Goal: Transaction & Acquisition: Purchase product/service

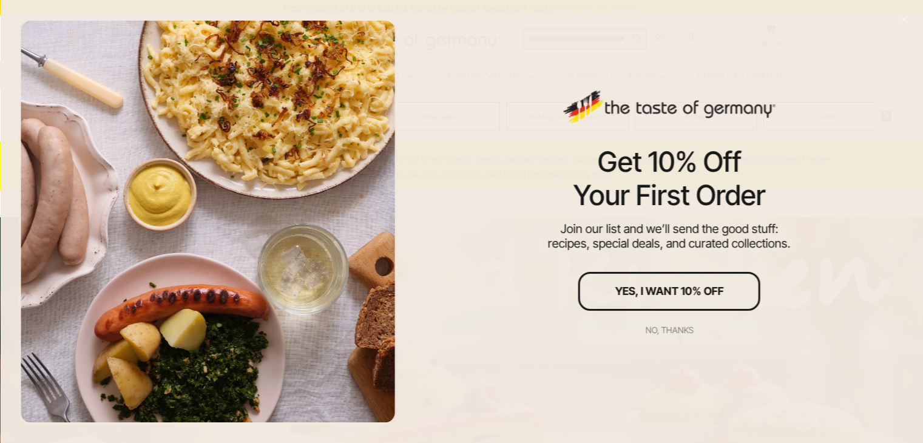
click at [677, 328] on div "No, thanks" at bounding box center [669, 330] width 48 height 8
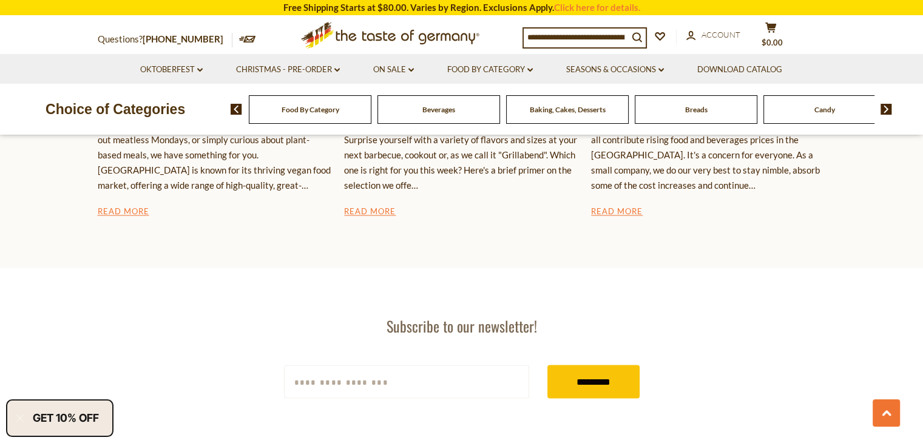
scroll to position [2033, 0]
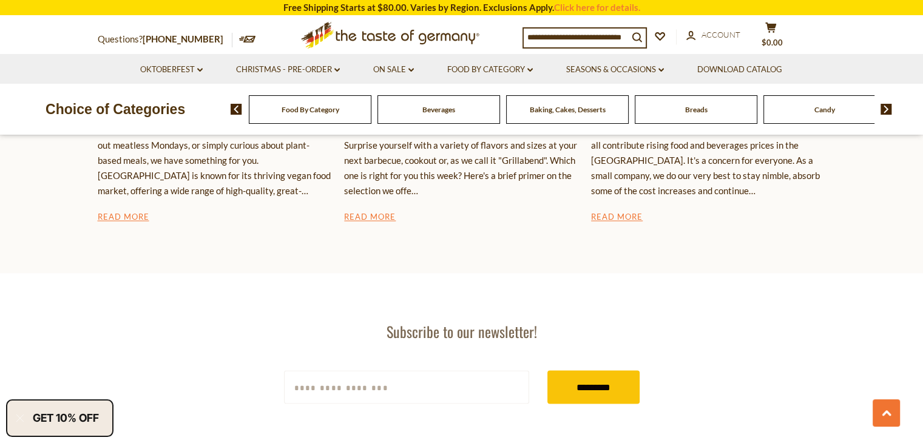
click at [697, 112] on span "Breads" at bounding box center [696, 109] width 22 height 9
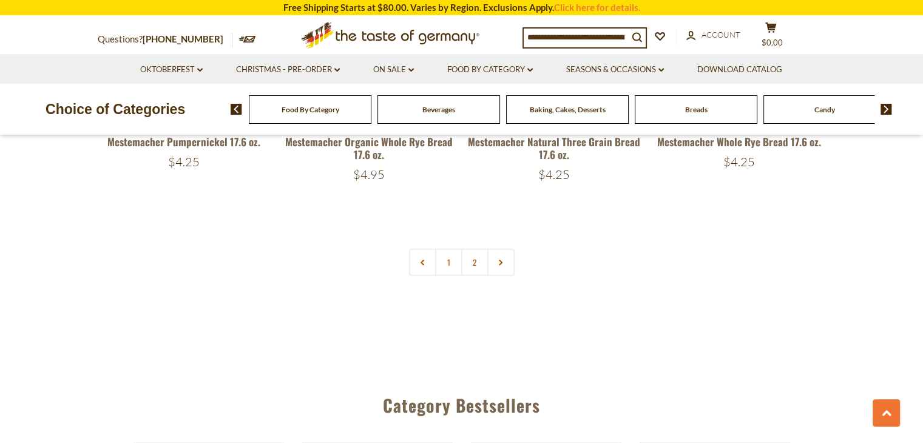
scroll to position [2945, 0]
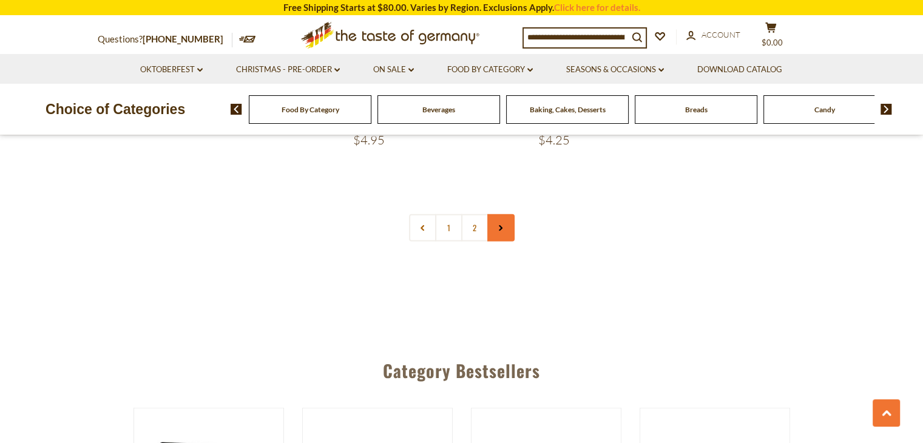
click at [509, 229] on link at bounding box center [500, 227] width 27 height 27
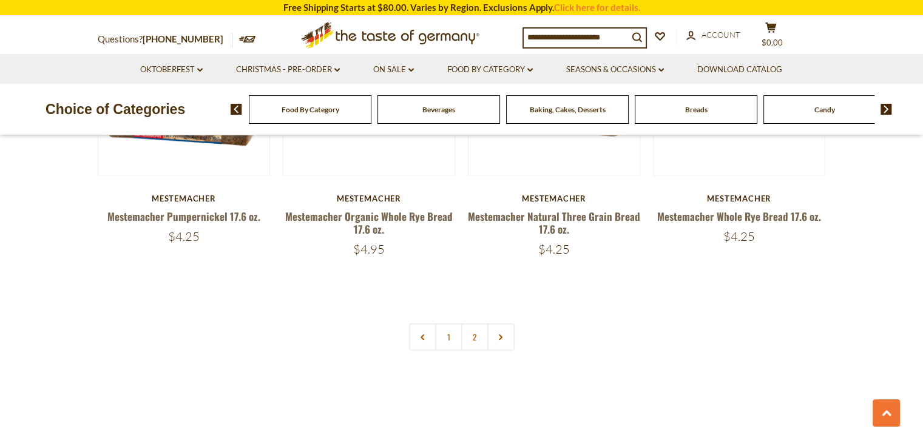
scroll to position [2870, 0]
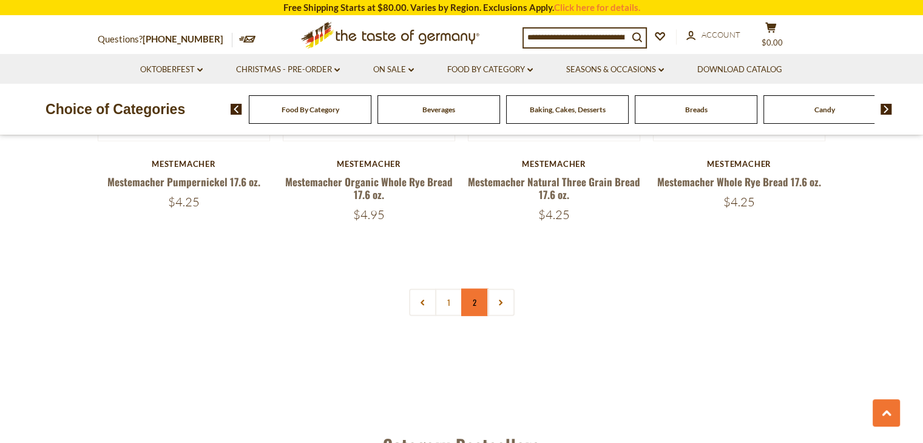
click at [476, 302] on link "2" at bounding box center [474, 302] width 27 height 27
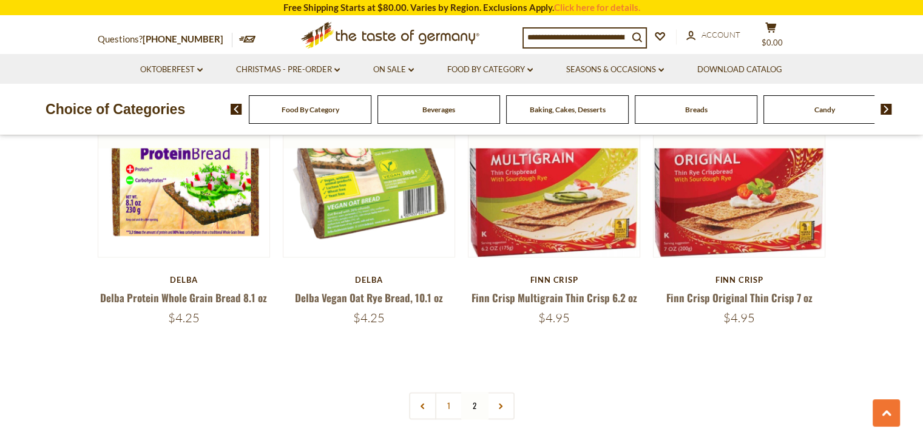
scroll to position [1599, 0]
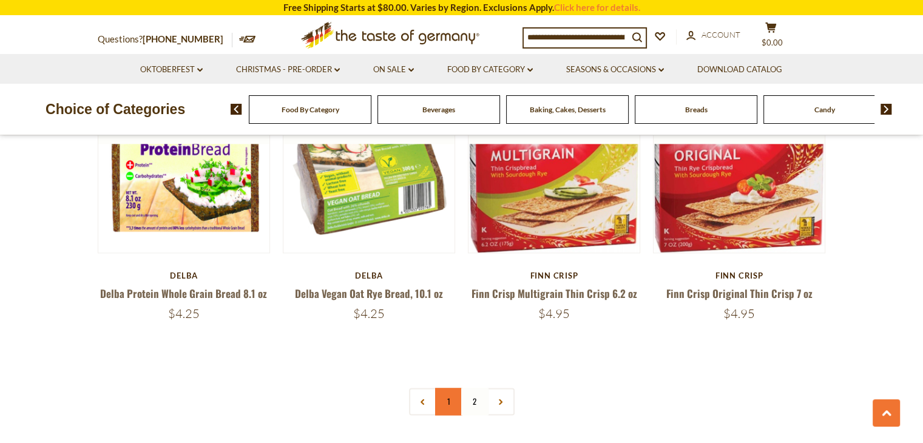
click at [447, 395] on link "1" at bounding box center [448, 401] width 27 height 27
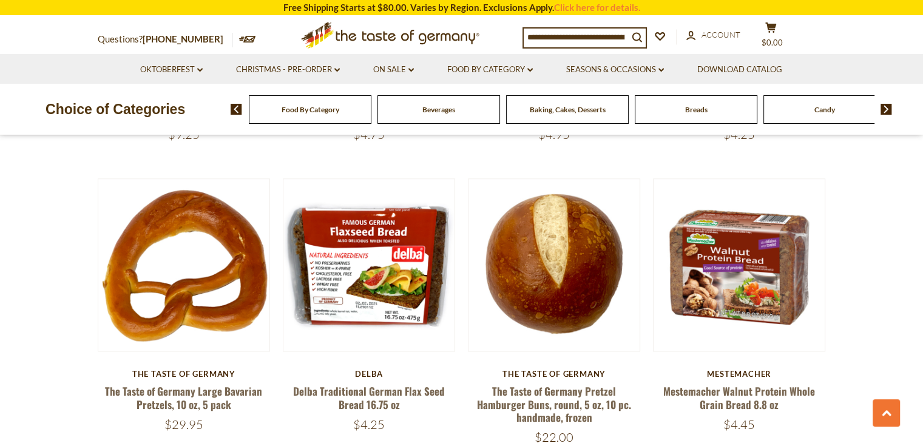
scroll to position [1498, 0]
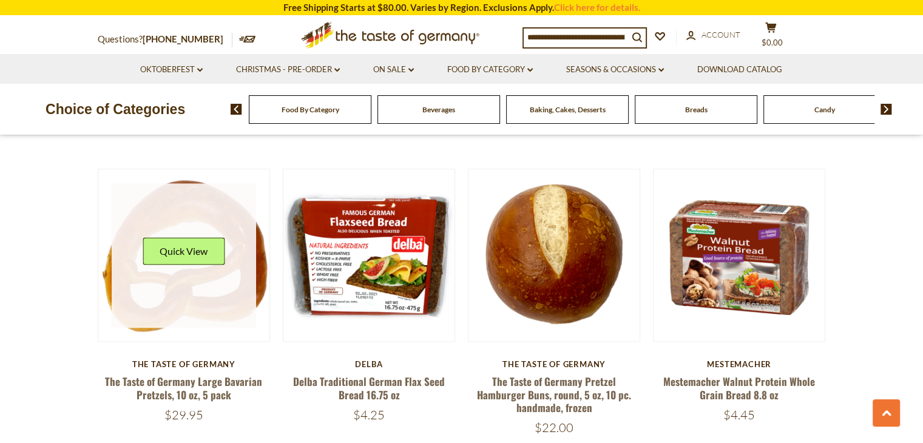
click at [199, 319] on link at bounding box center [184, 255] width 144 height 144
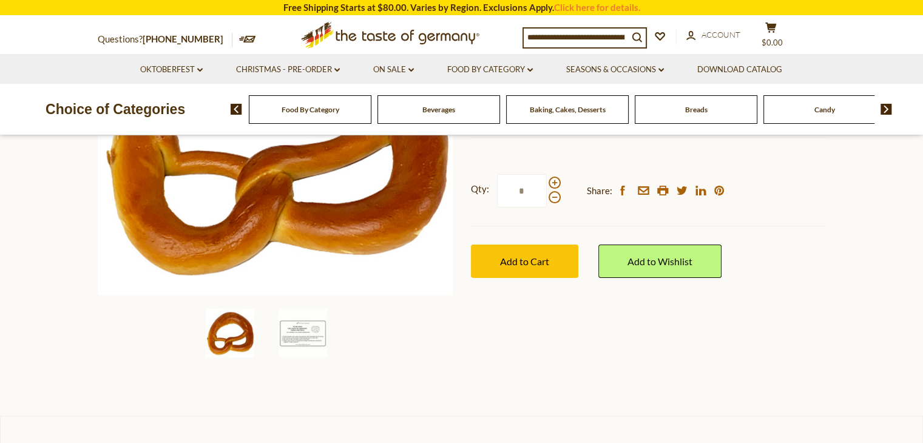
scroll to position [311, 0]
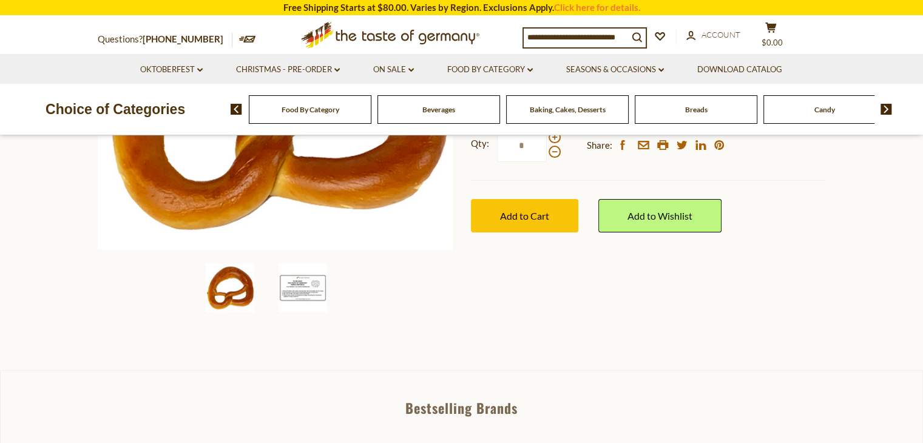
click at [309, 283] on img at bounding box center [303, 287] width 49 height 49
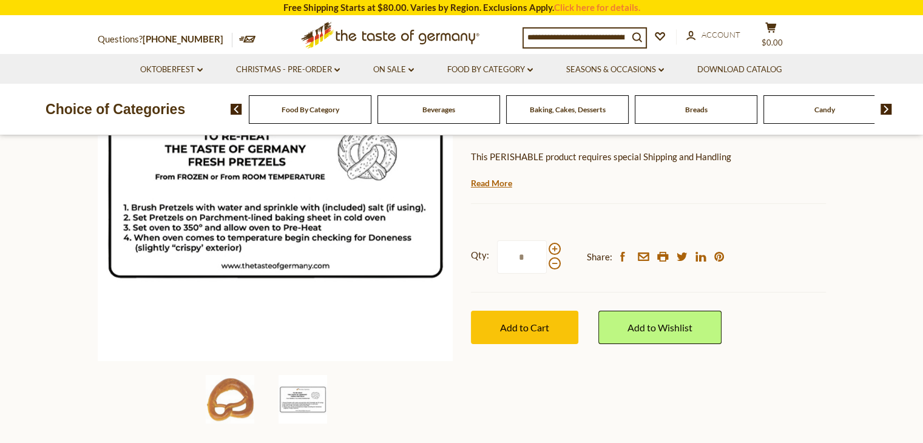
scroll to position [177, 0]
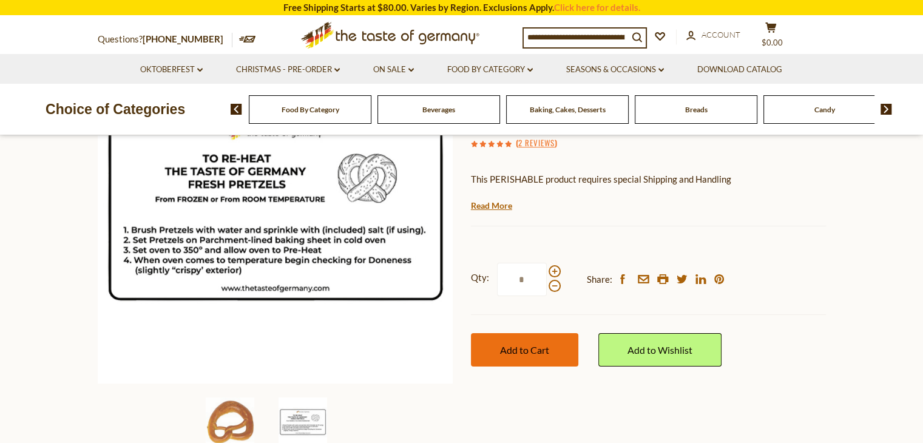
click at [527, 345] on span "Add to Cart" at bounding box center [524, 350] width 49 height 12
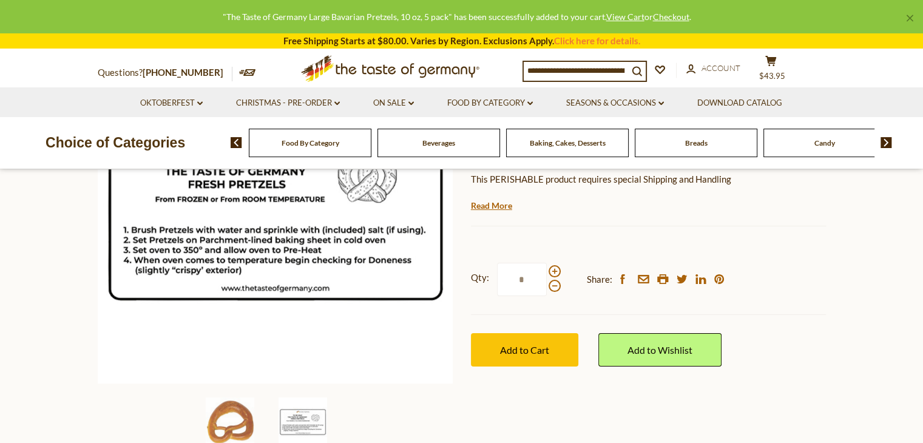
click at [371, 149] on div "Baking, Cakes, Desserts" at bounding box center [310, 143] width 123 height 29
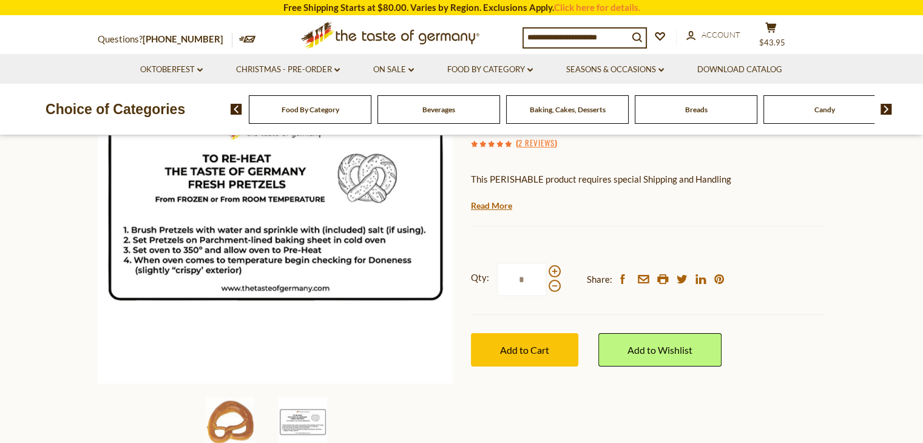
click at [584, 109] on span "Baking, Cakes, Desserts" at bounding box center [568, 109] width 76 height 9
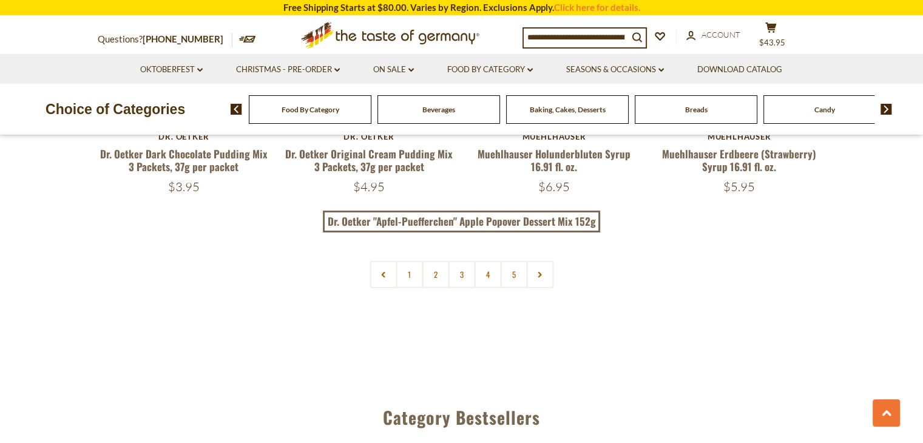
scroll to position [2916, 0]
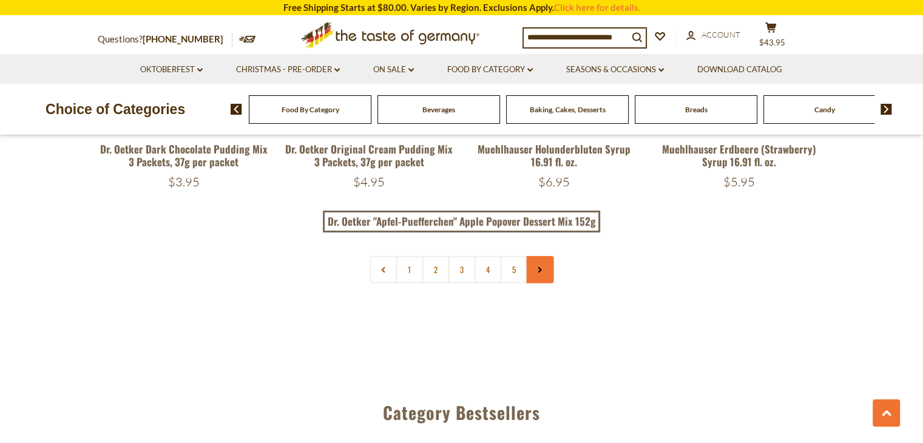
click at [544, 269] on link at bounding box center [539, 269] width 27 height 27
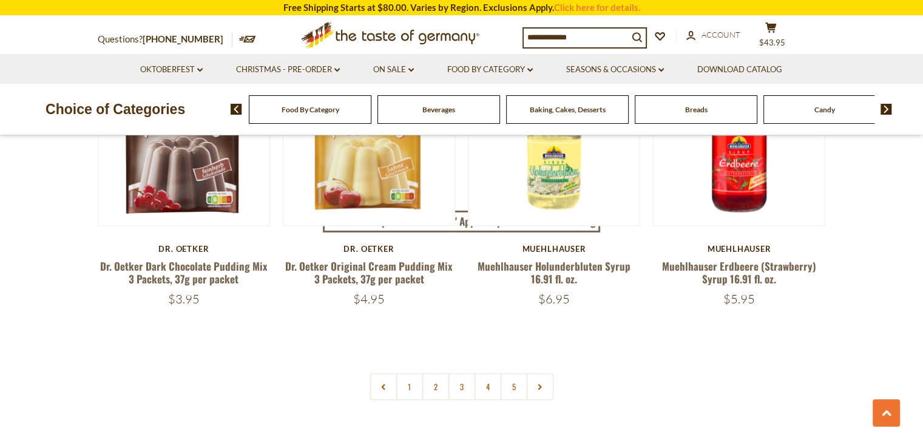
scroll to position [2809, 0]
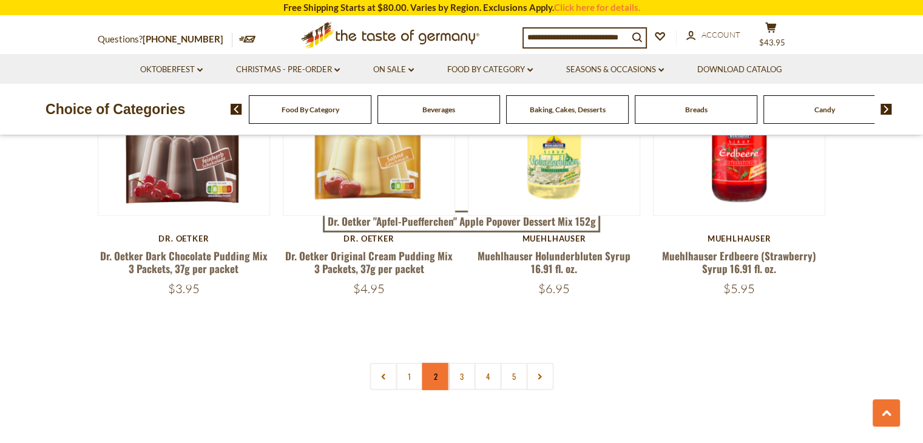
click at [435, 384] on link "2" at bounding box center [435, 376] width 27 height 27
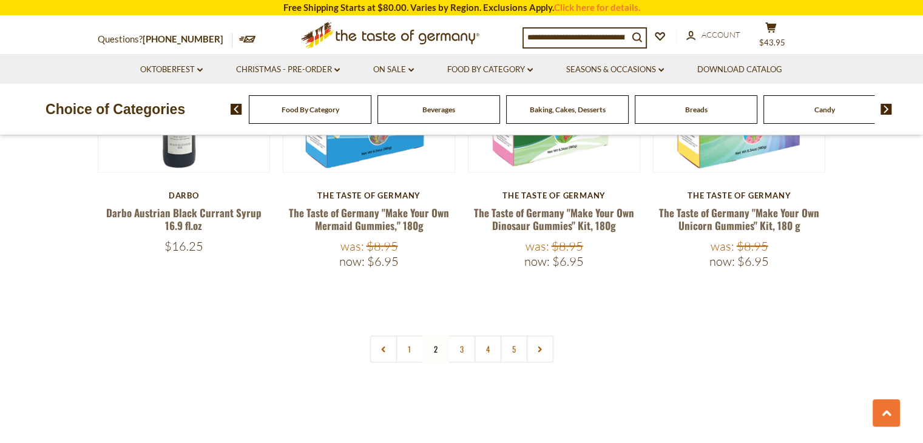
scroll to position [2875, 0]
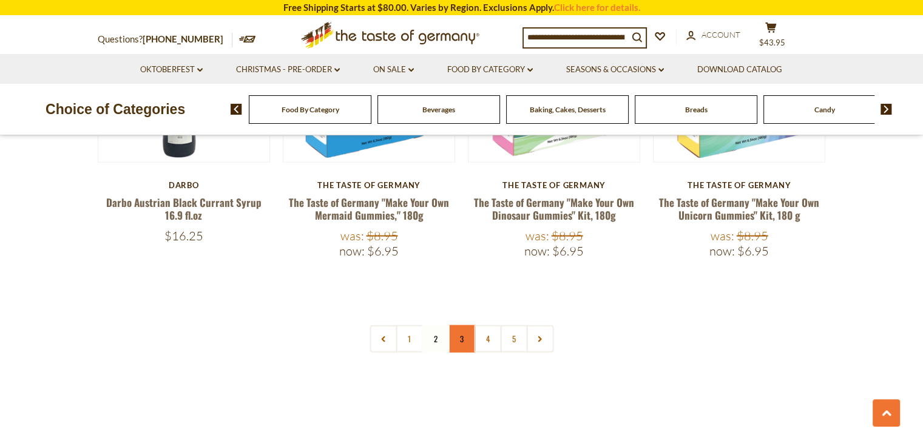
click at [459, 325] on link "3" at bounding box center [461, 338] width 27 height 27
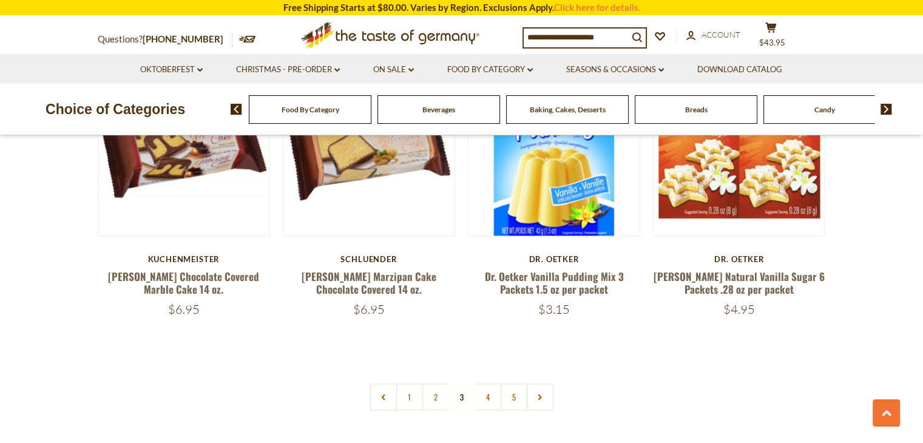
scroll to position [2814, 0]
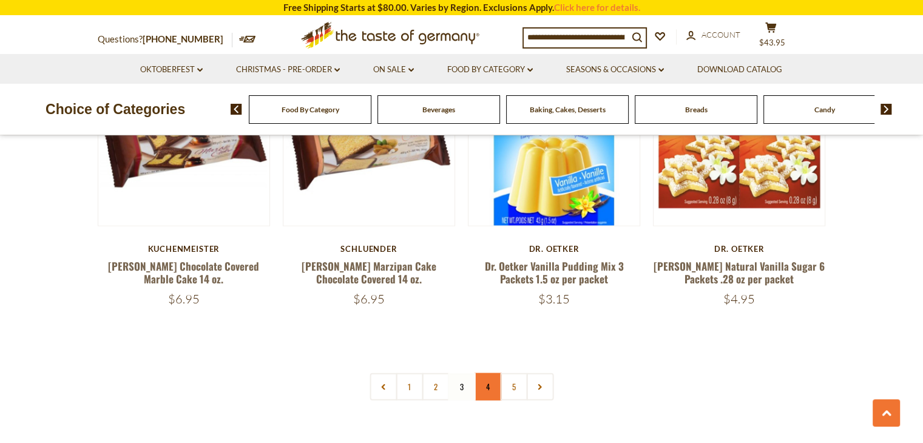
click at [488, 380] on link "4" at bounding box center [487, 386] width 27 height 27
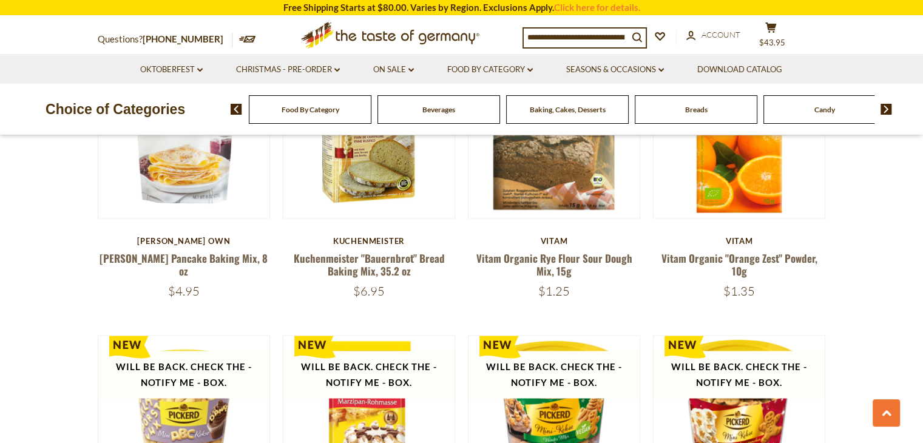
scroll to position [1947, 0]
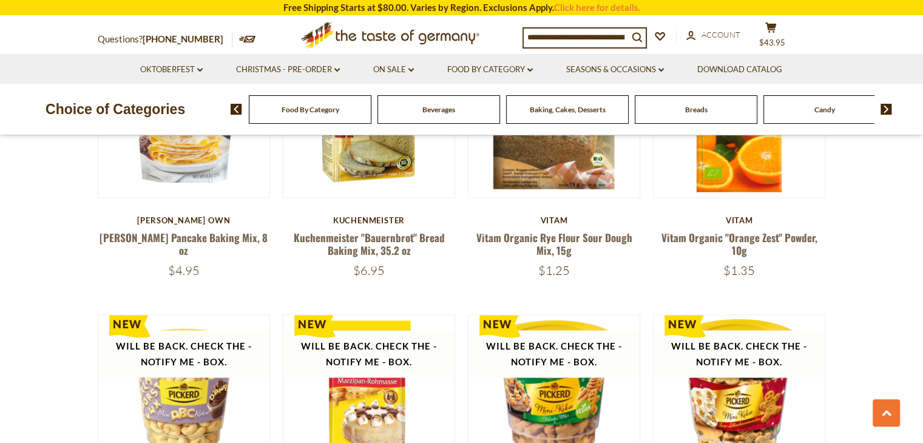
click at [886, 112] on img at bounding box center [887, 109] width 12 height 11
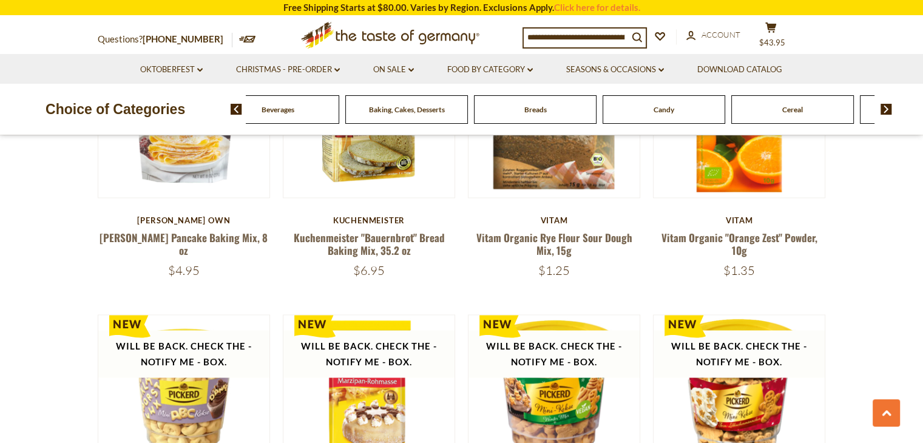
click at [886, 112] on img at bounding box center [887, 109] width 12 height 11
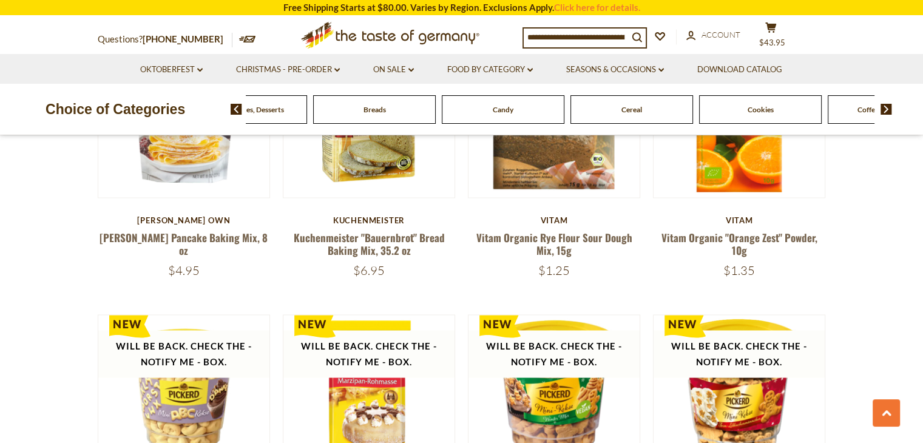
click at [886, 112] on img at bounding box center [887, 109] width 12 height 11
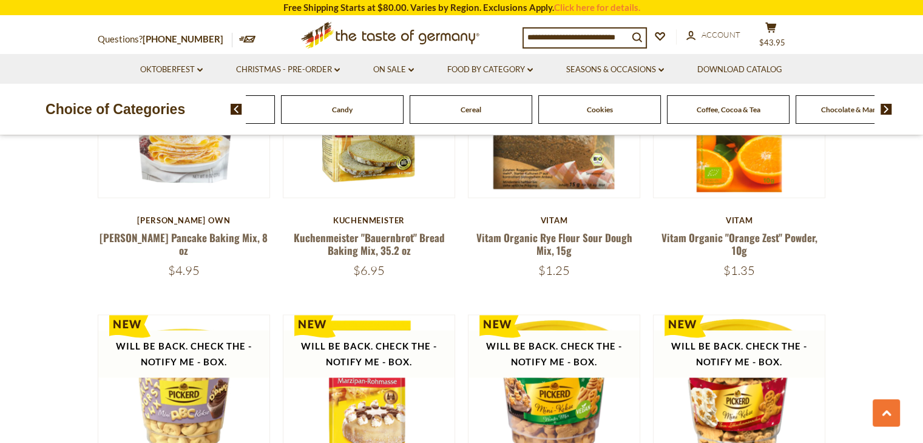
click at [598, 112] on span "Cookies" at bounding box center [600, 109] width 26 height 9
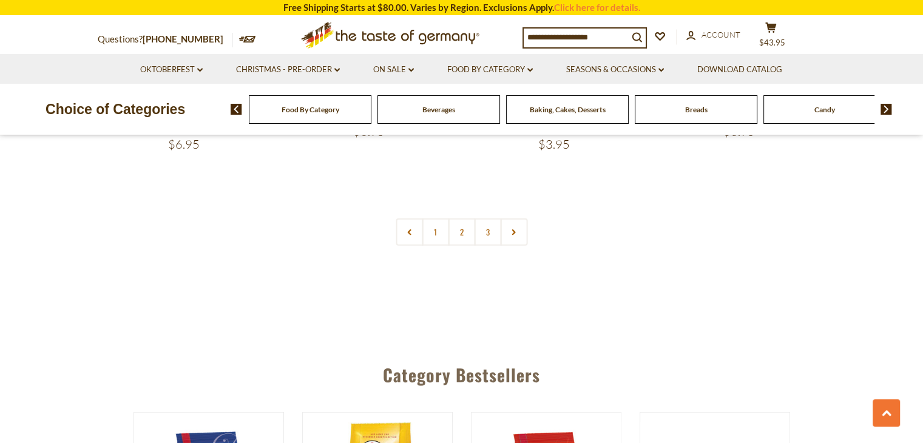
scroll to position [2961, 0]
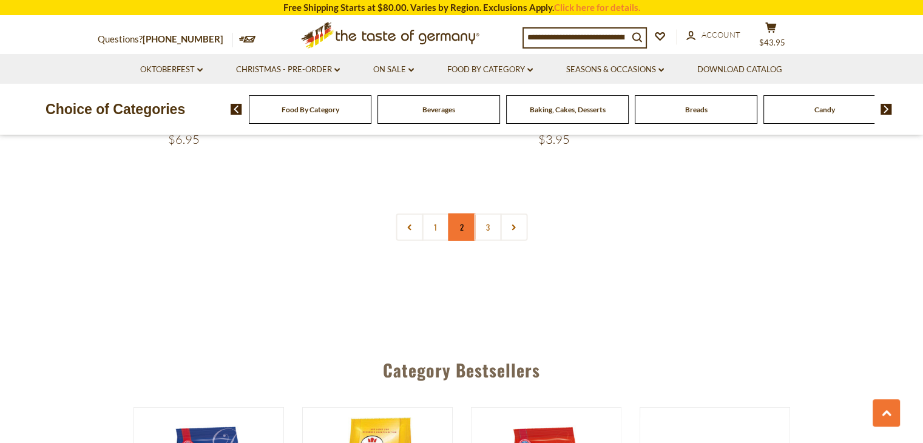
click at [459, 225] on link "2" at bounding box center [461, 227] width 27 height 27
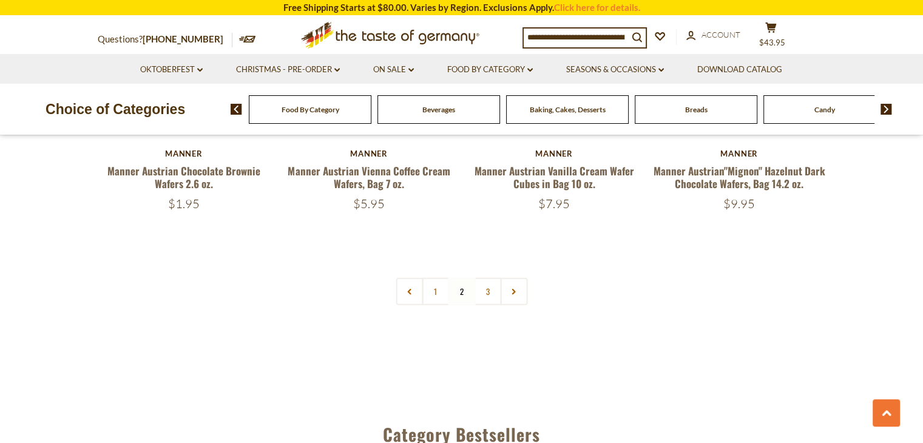
scroll to position [2899, 0]
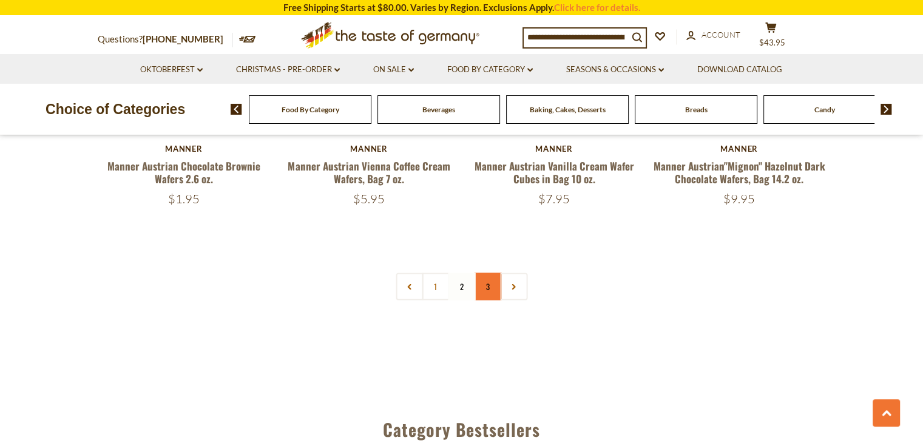
click at [488, 280] on link "3" at bounding box center [487, 286] width 27 height 27
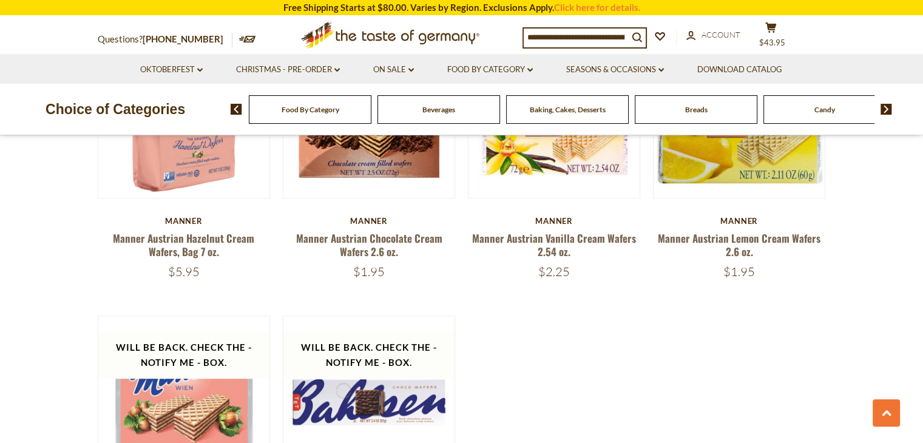
scroll to position [859, 0]
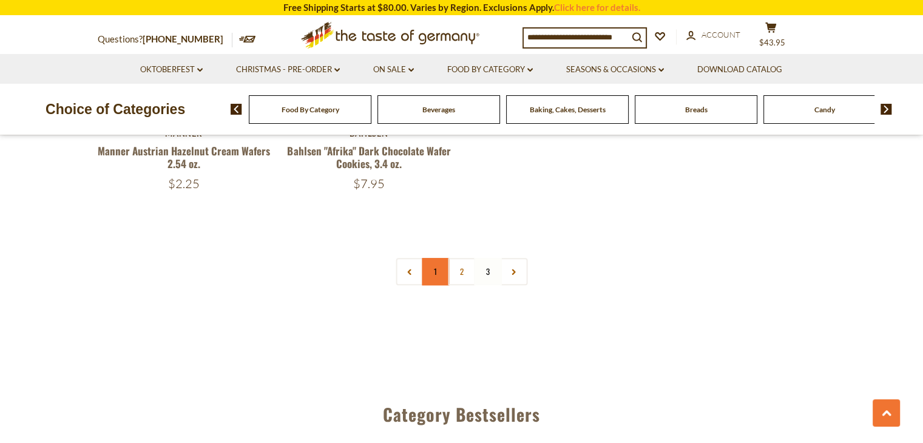
click at [438, 275] on link "1" at bounding box center [435, 271] width 27 height 27
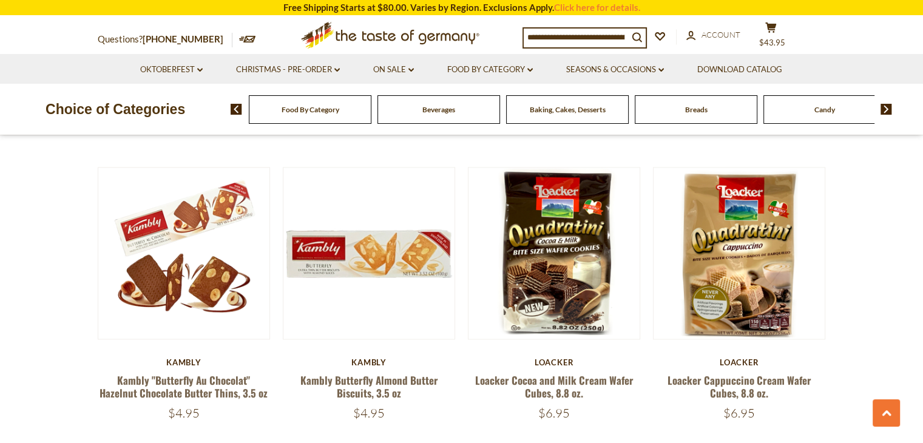
scroll to position [2113, 0]
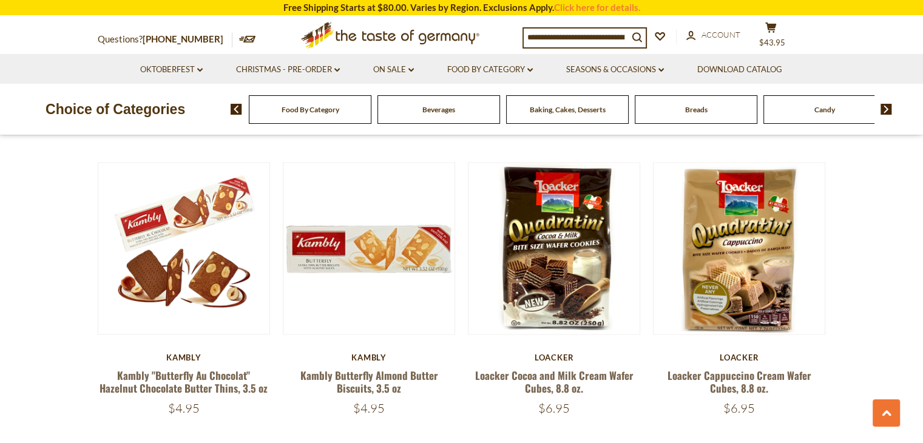
click at [888, 106] on img at bounding box center [887, 109] width 12 height 11
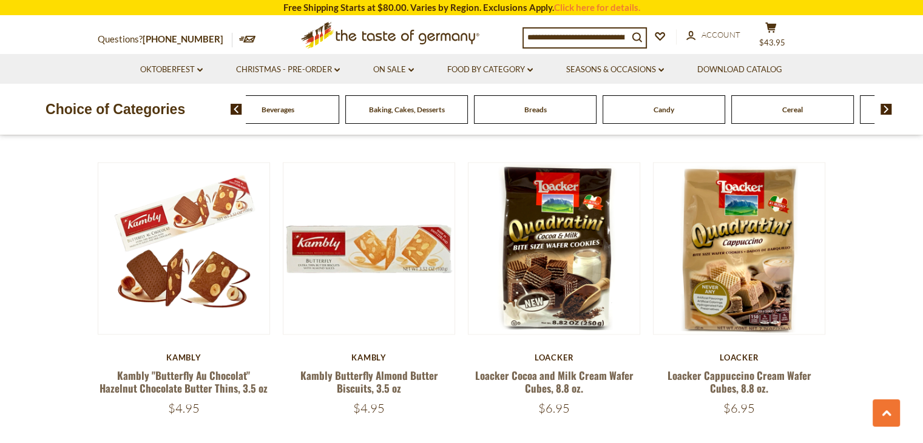
click at [888, 106] on img at bounding box center [887, 109] width 12 height 11
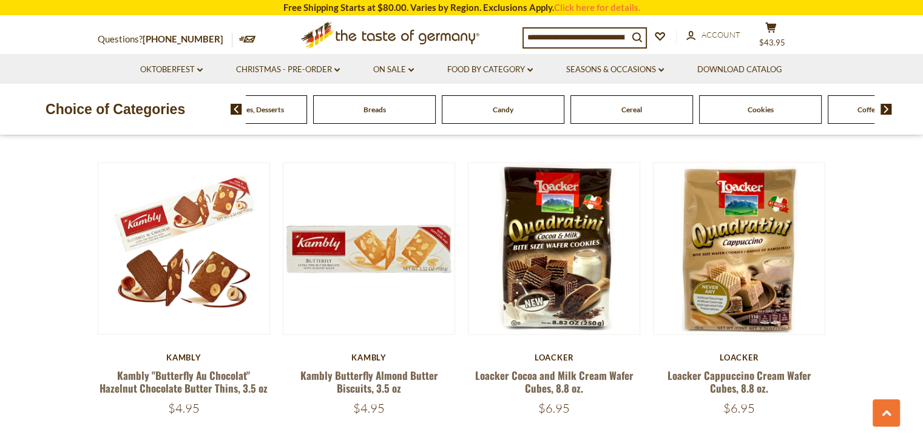
click at [888, 106] on img at bounding box center [887, 109] width 12 height 11
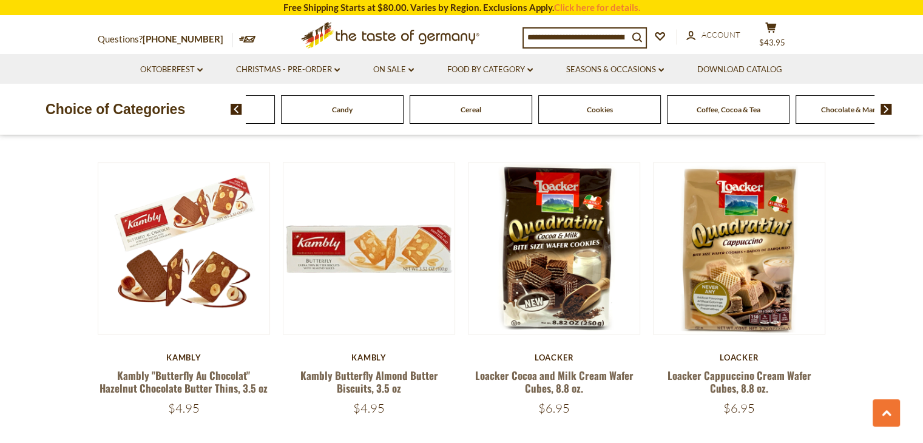
click at [888, 106] on img at bounding box center [887, 109] width 12 height 11
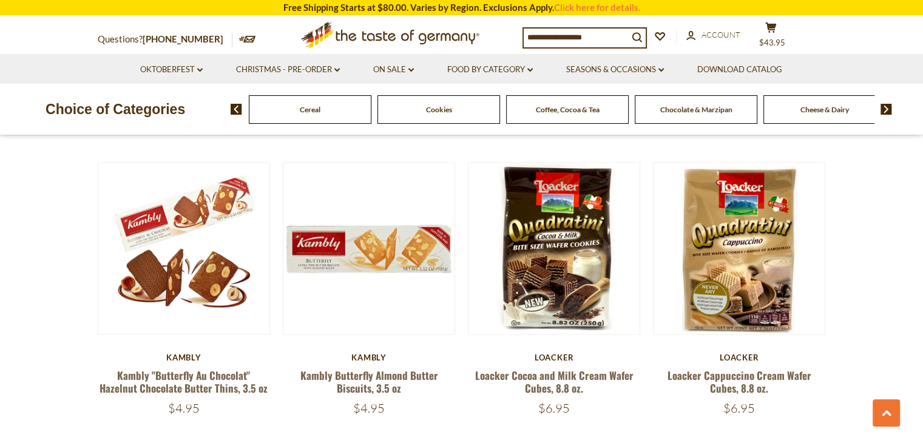
click at [888, 106] on img at bounding box center [887, 109] width 12 height 11
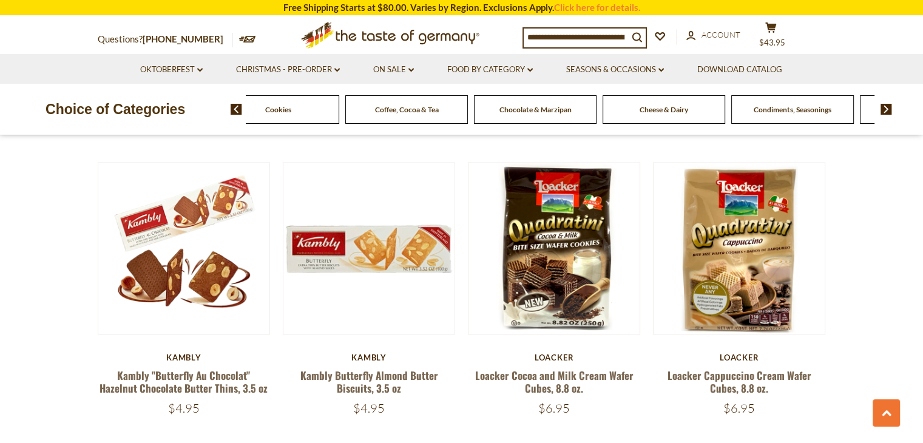
click at [654, 111] on span "Cheese & Dairy" at bounding box center [664, 109] width 49 height 9
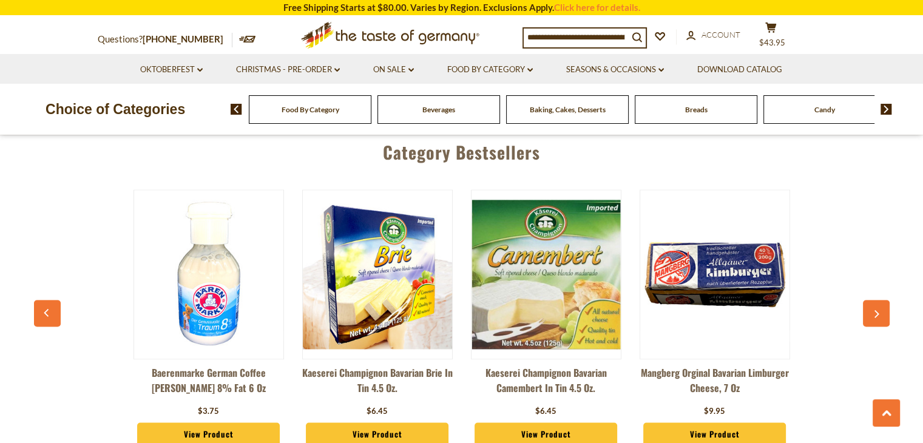
scroll to position [1923, 0]
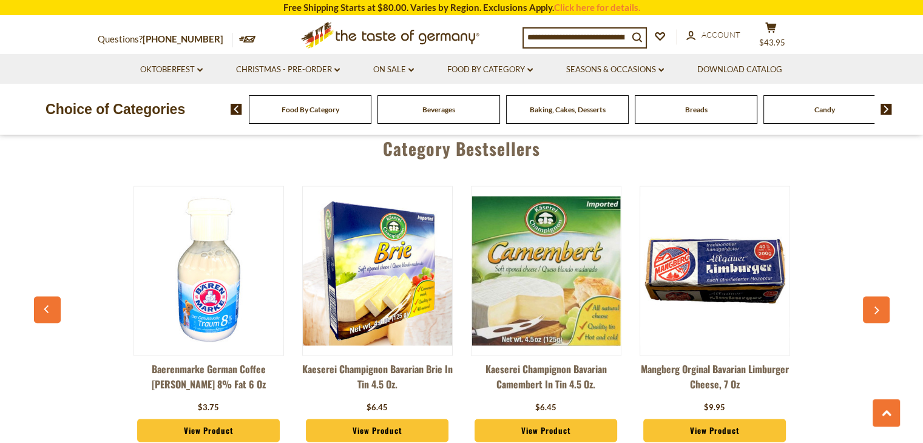
click at [879, 310] on icon "button" at bounding box center [877, 311] width 5 height 8
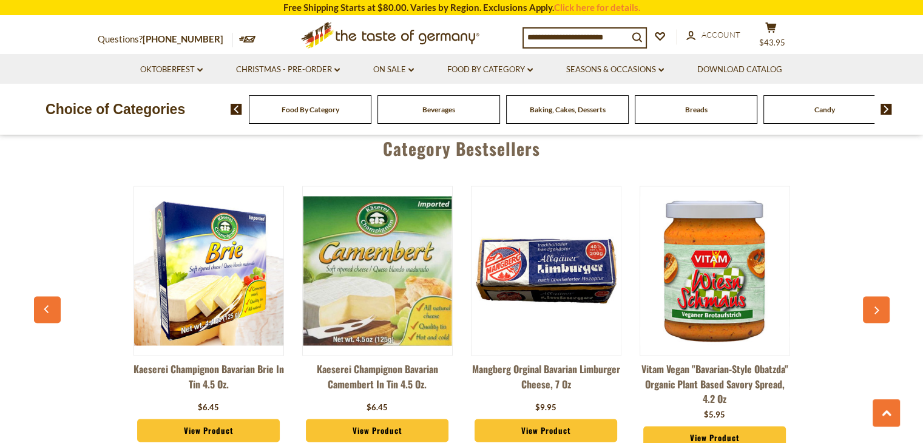
click at [879, 310] on icon "button" at bounding box center [877, 311] width 5 height 8
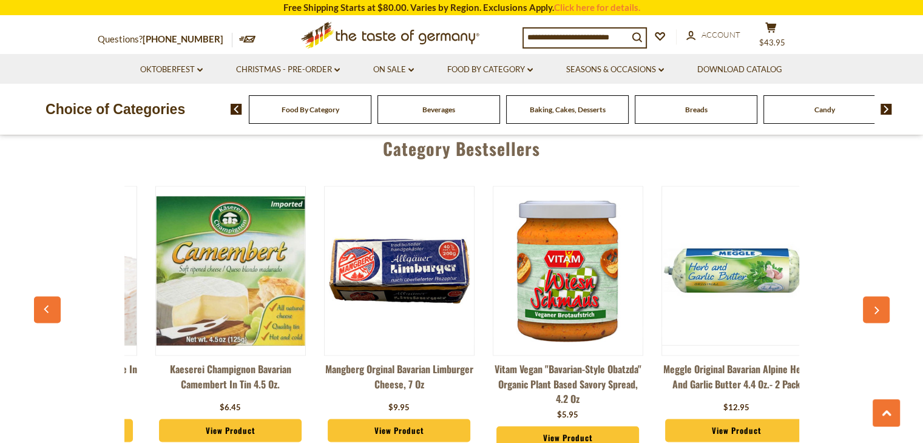
scroll to position [0, 337]
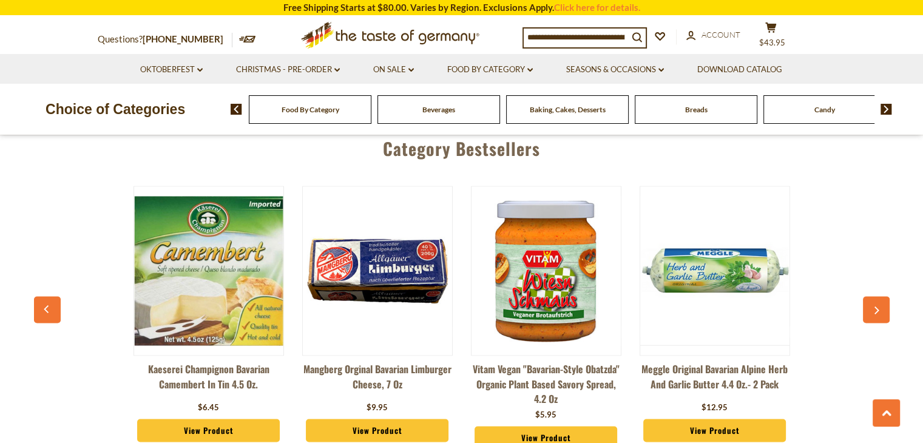
click at [879, 310] on icon "button" at bounding box center [877, 311] width 5 height 8
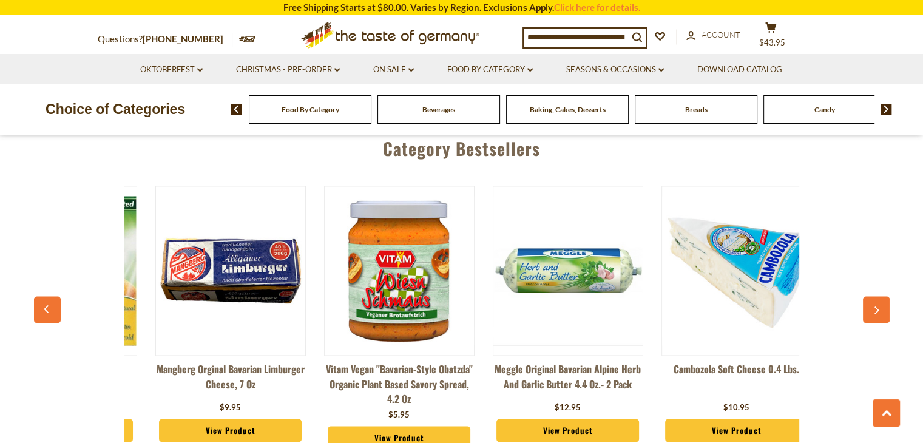
scroll to position [0, 507]
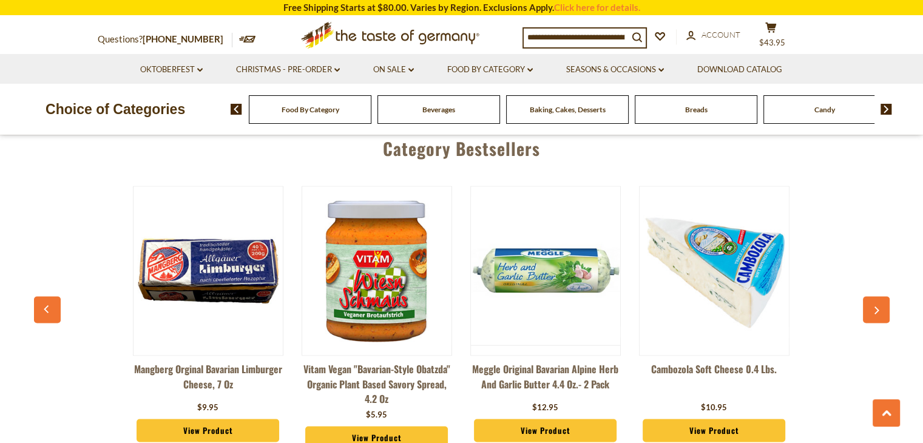
click at [879, 310] on icon "button" at bounding box center [877, 311] width 5 height 8
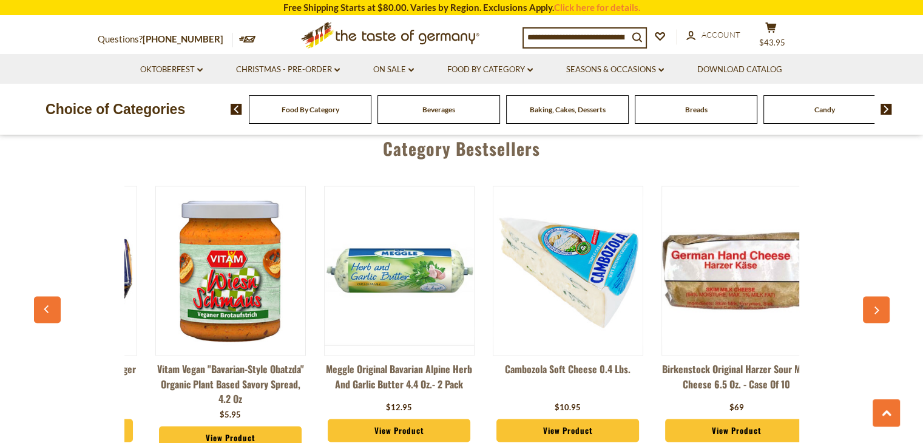
scroll to position [0, 676]
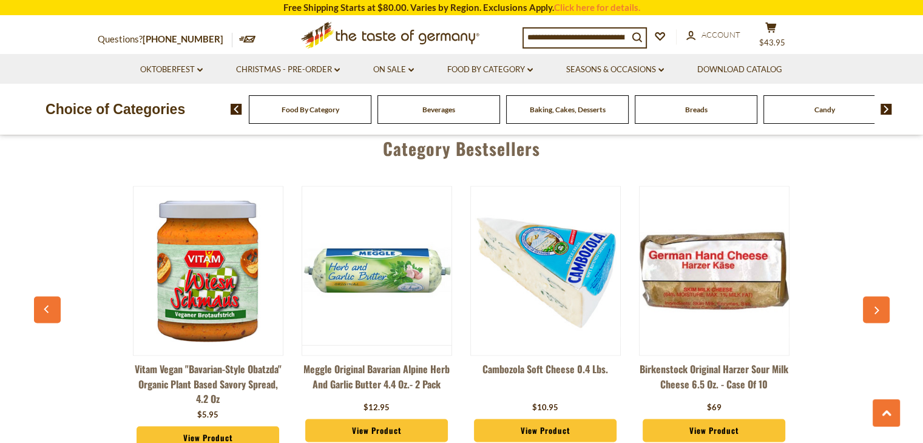
click at [879, 310] on icon "button" at bounding box center [877, 311] width 5 height 8
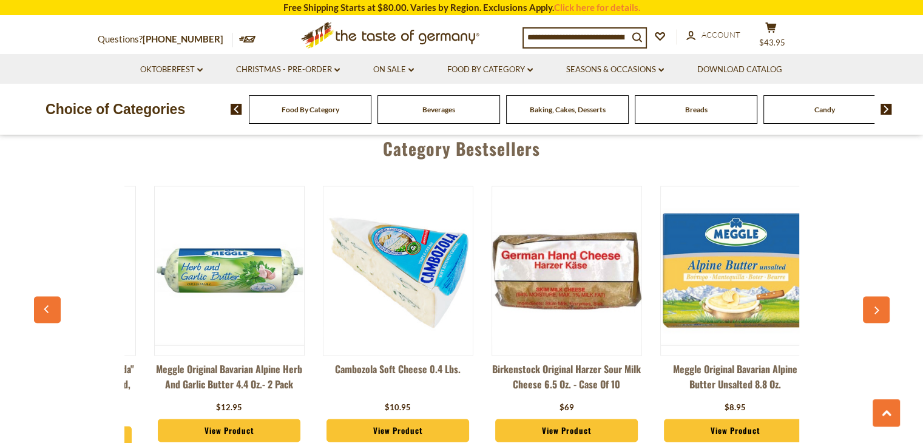
scroll to position [0, 845]
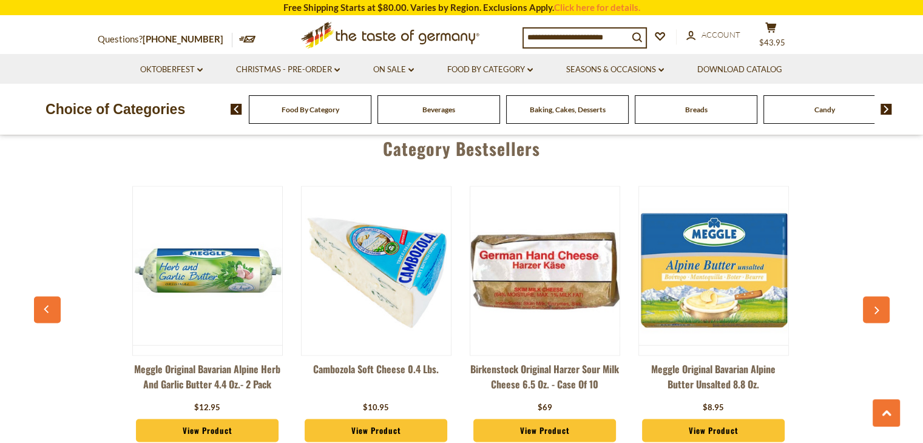
click at [879, 310] on icon "button" at bounding box center [877, 311] width 5 height 8
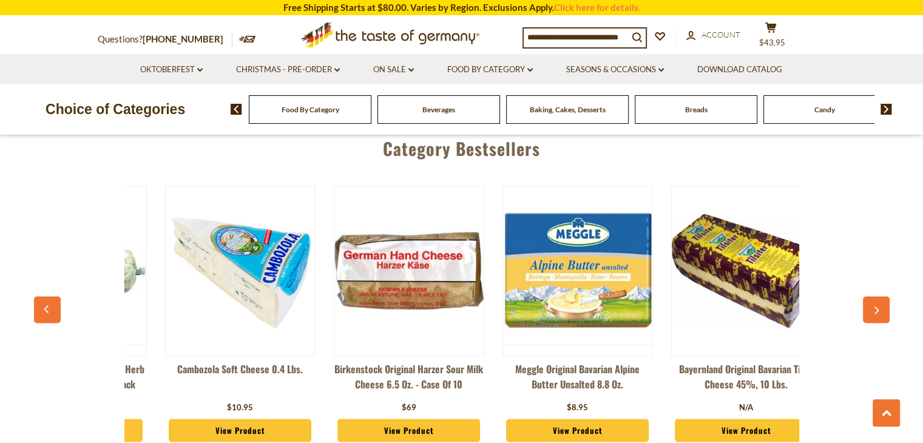
scroll to position [0, 1014]
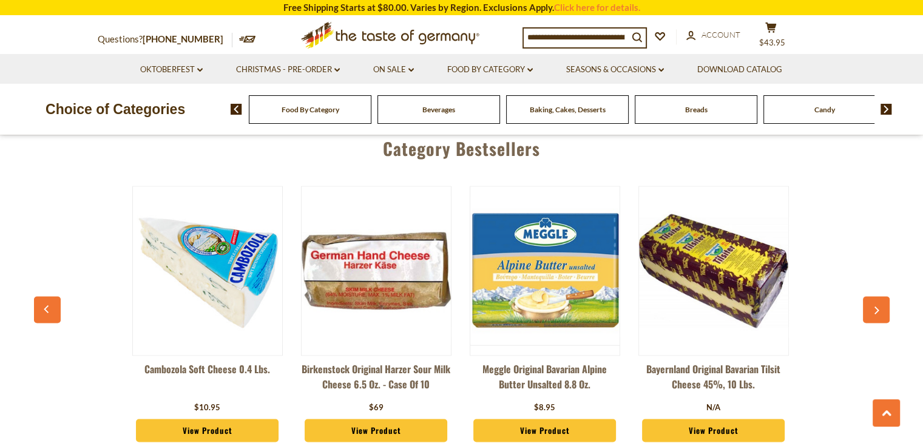
click at [879, 310] on icon "button" at bounding box center [877, 311] width 5 height 8
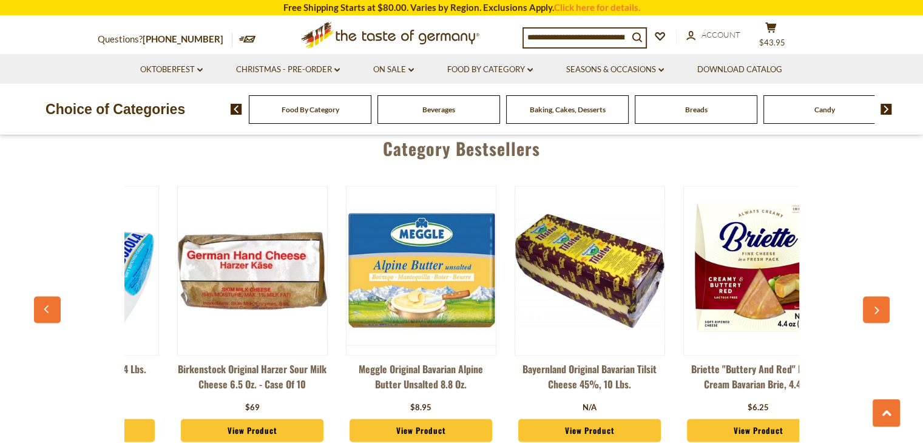
scroll to position [0, 1182]
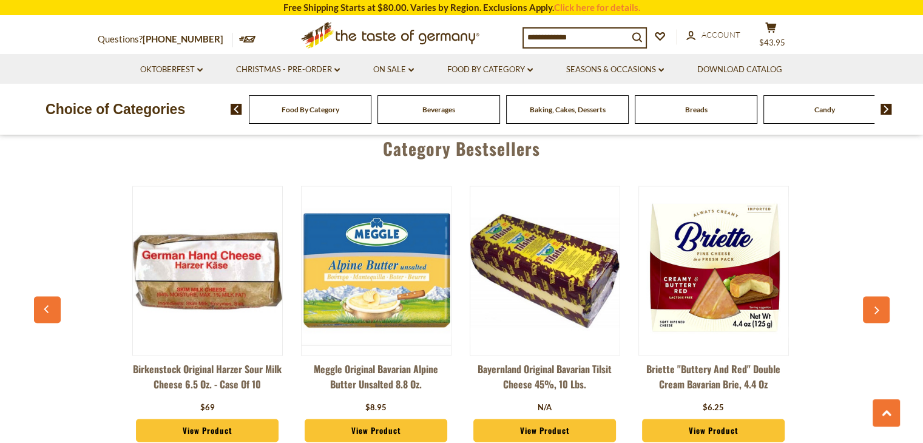
click at [879, 310] on icon "button" at bounding box center [877, 311] width 5 height 8
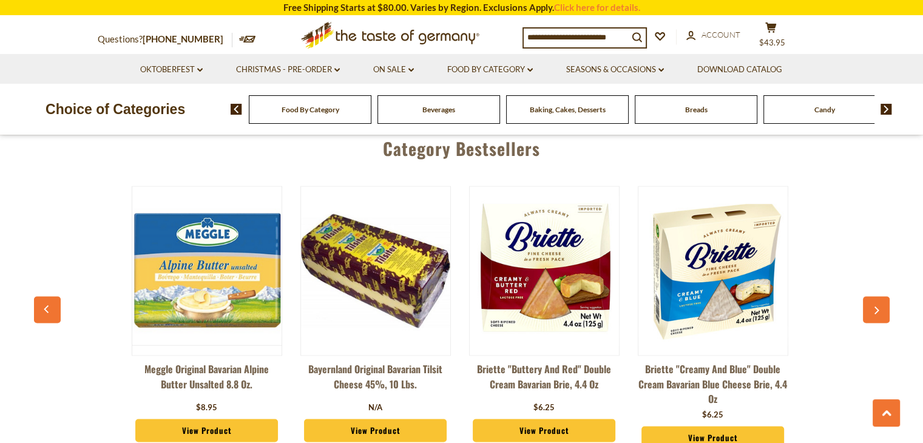
click at [879, 310] on icon "button" at bounding box center [877, 311] width 5 height 8
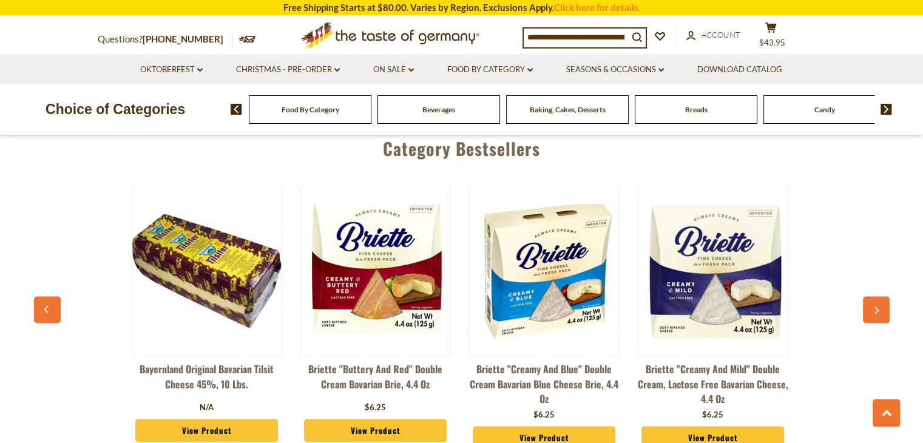
click at [879, 310] on icon "button" at bounding box center [877, 311] width 5 height 8
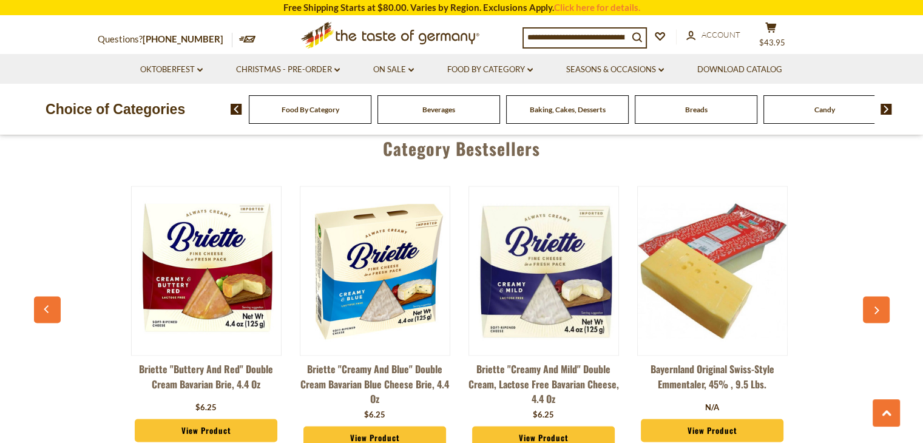
click at [879, 310] on icon "button" at bounding box center [877, 311] width 5 height 8
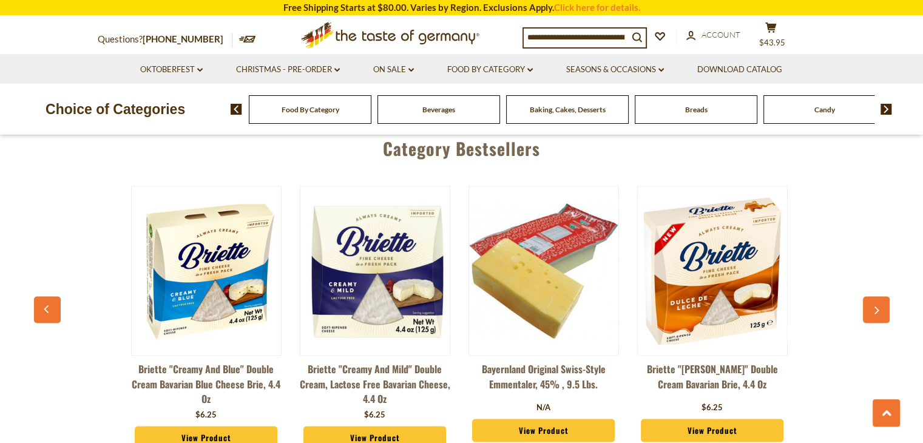
click at [879, 310] on icon "button" at bounding box center [877, 311] width 5 height 8
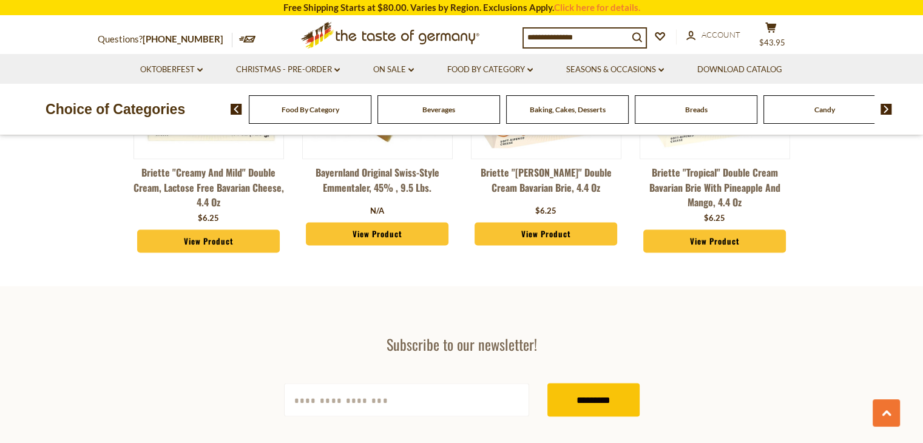
scroll to position [2138, 0]
